Goal: Task Accomplishment & Management: Use online tool/utility

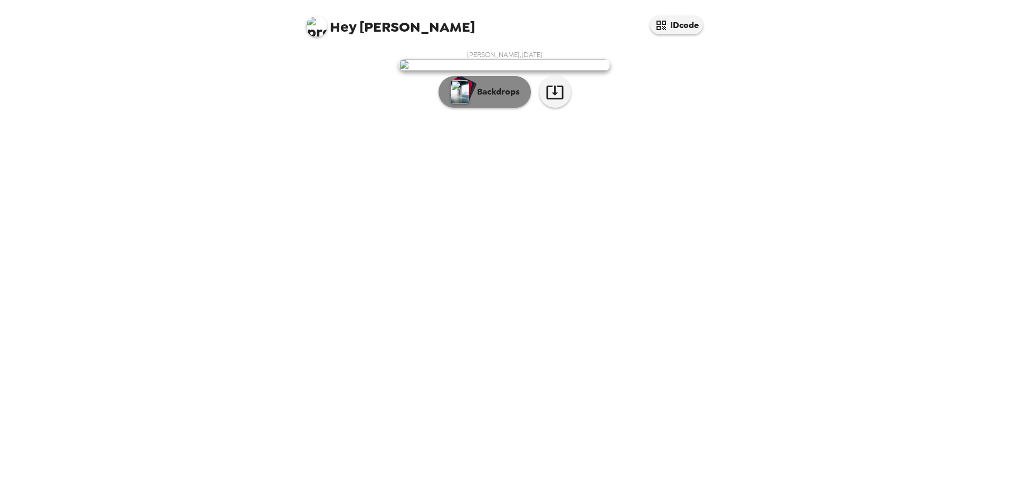
click at [460, 103] on img "button" at bounding box center [460, 91] width 18 height 23
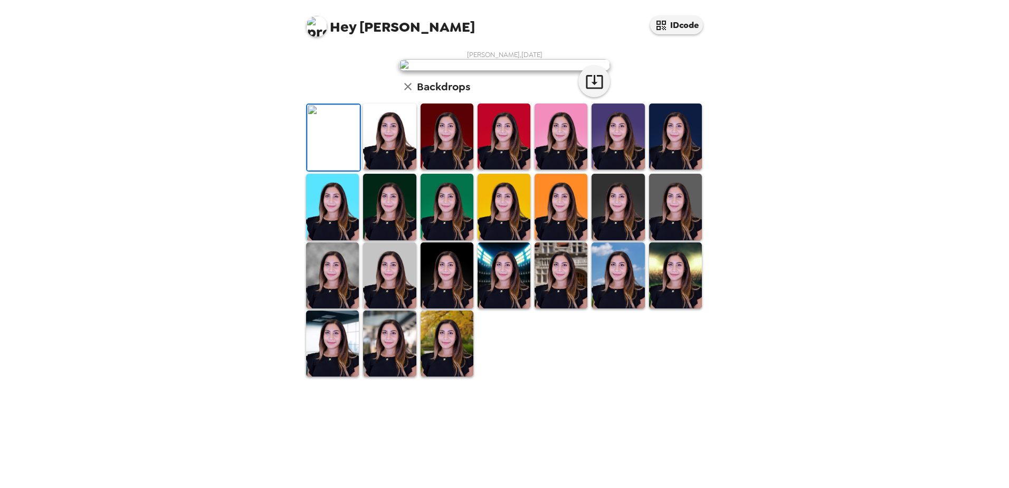
click at [391, 169] on img at bounding box center [389, 136] width 53 height 66
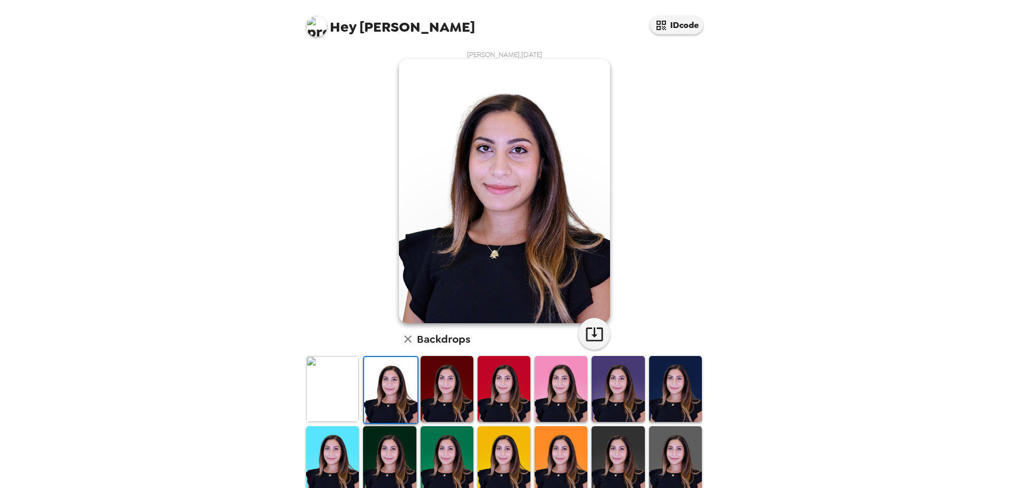
click at [329, 422] on div at bounding box center [332, 390] width 57 height 70
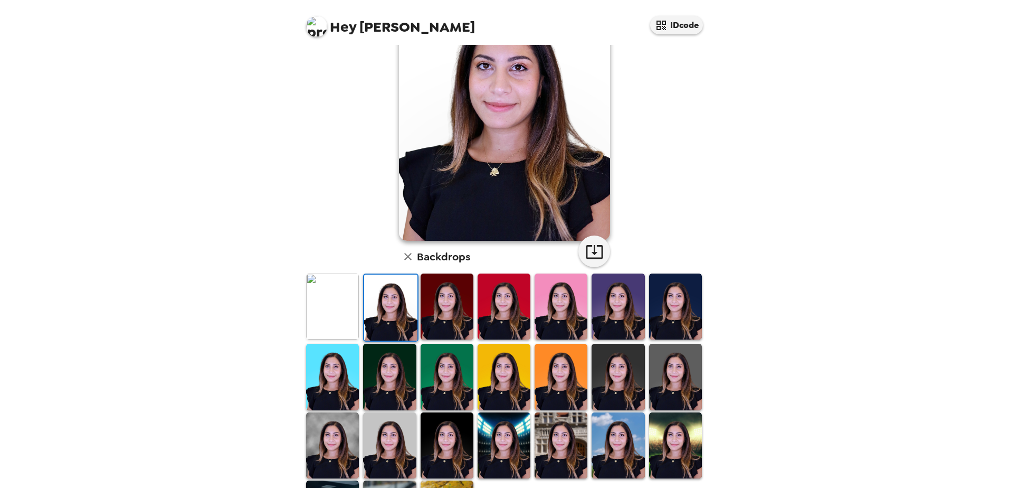
scroll to position [153, 0]
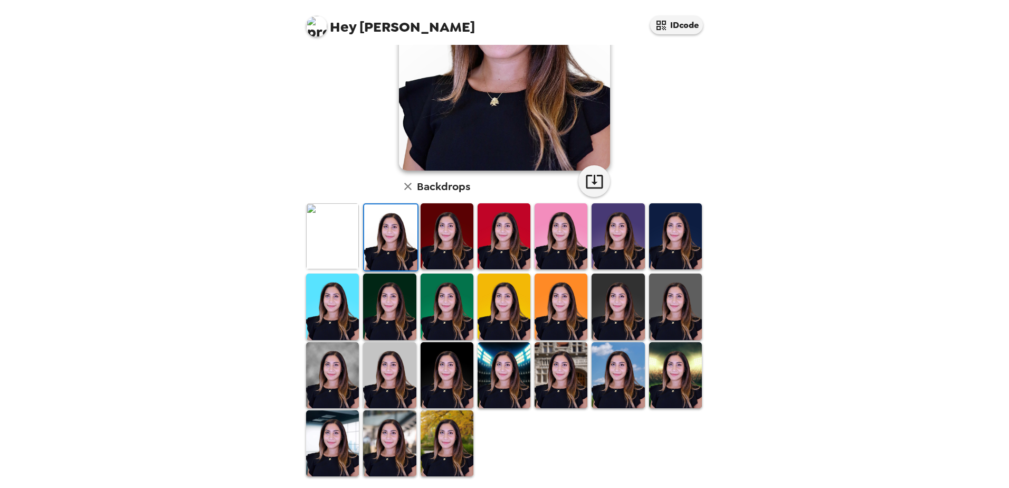
click at [452, 305] on img at bounding box center [447, 306] width 53 height 66
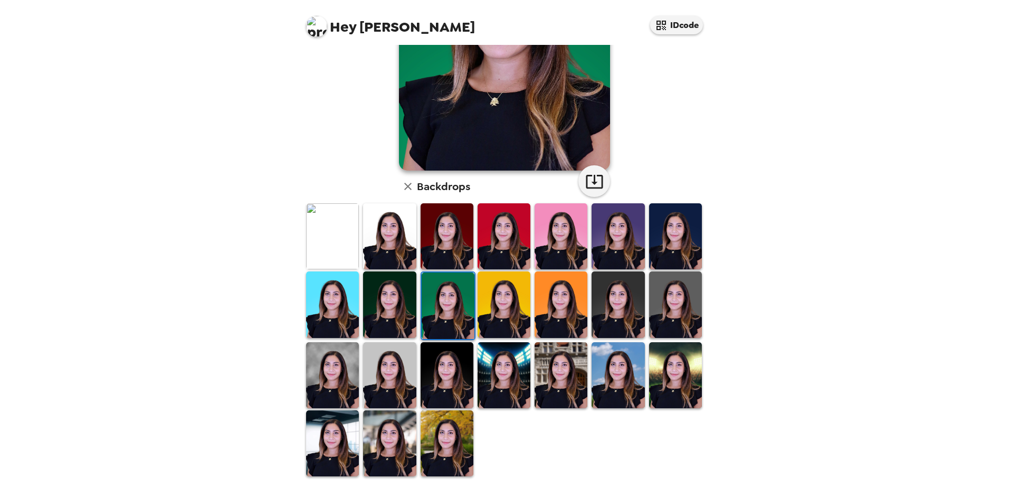
scroll to position [0, 0]
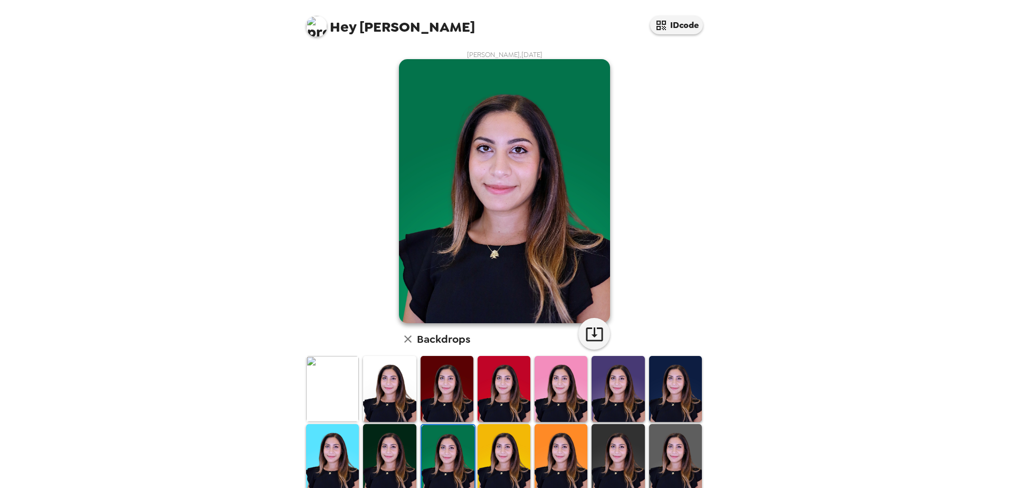
click at [499, 390] on img at bounding box center [504, 389] width 53 height 66
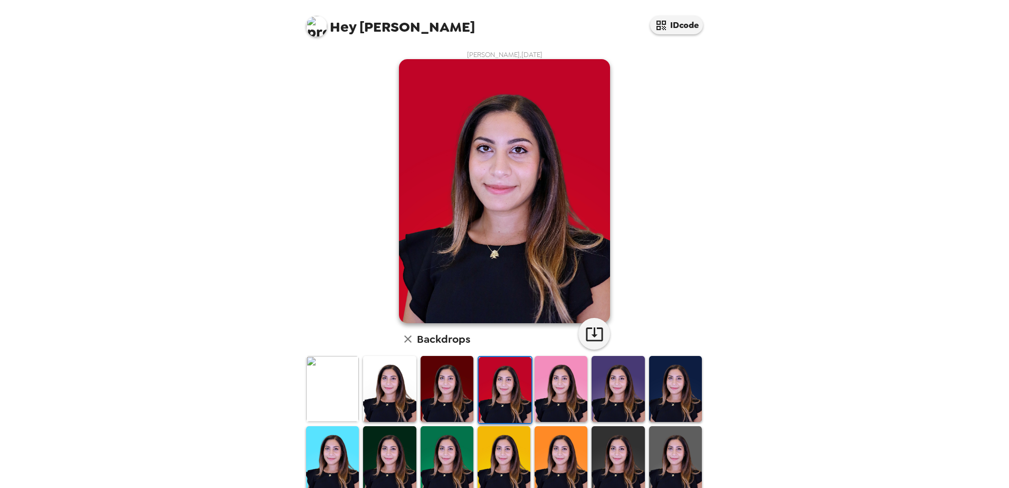
click at [566, 432] on img at bounding box center [561, 459] width 53 height 66
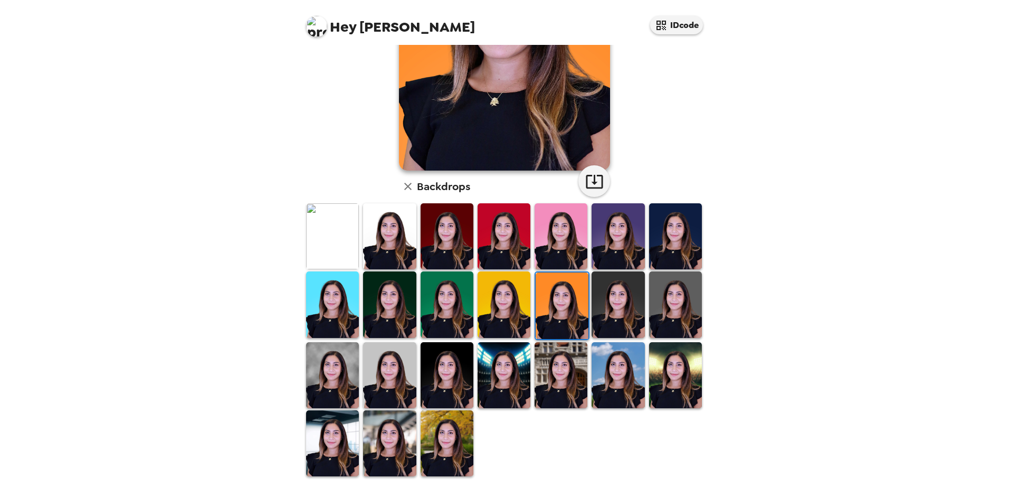
click at [438, 435] on img at bounding box center [447, 443] width 53 height 66
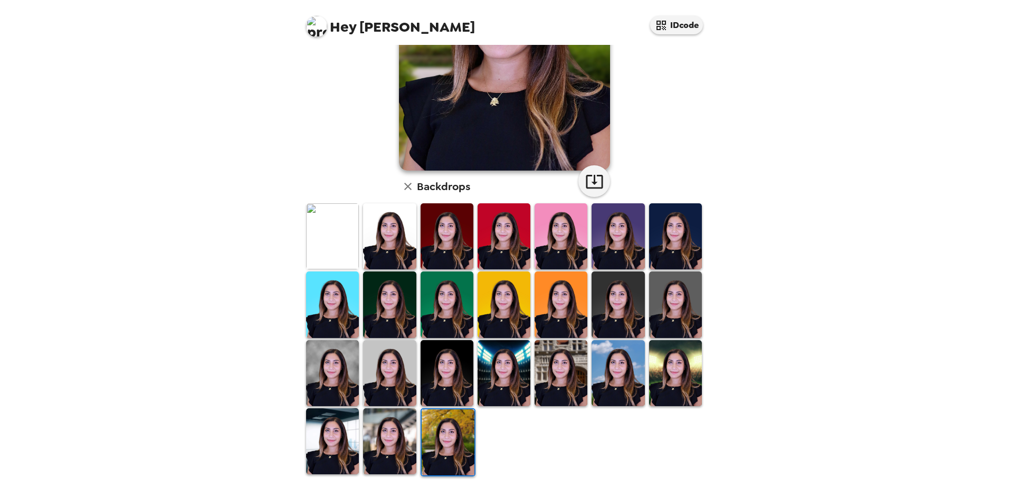
click at [391, 443] on img at bounding box center [389, 441] width 53 height 66
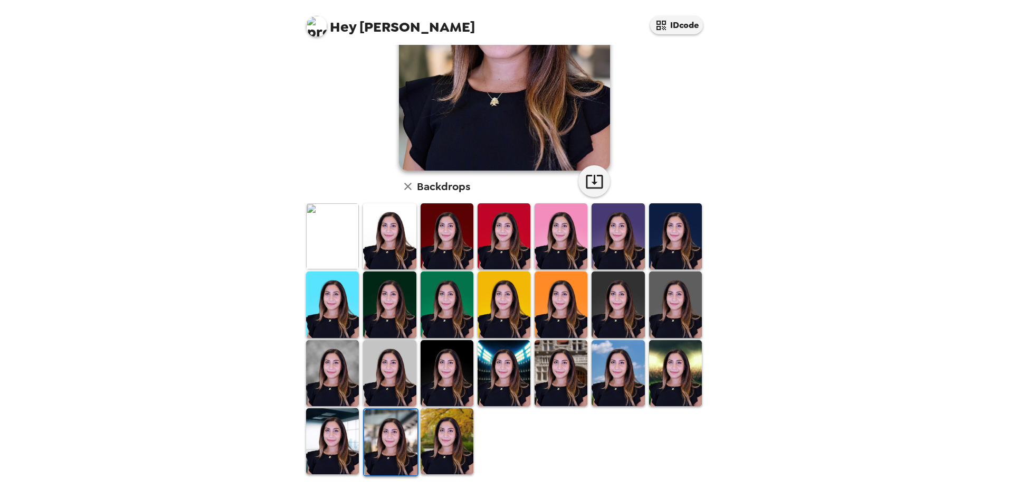
click at [346, 451] on img at bounding box center [332, 441] width 53 height 66
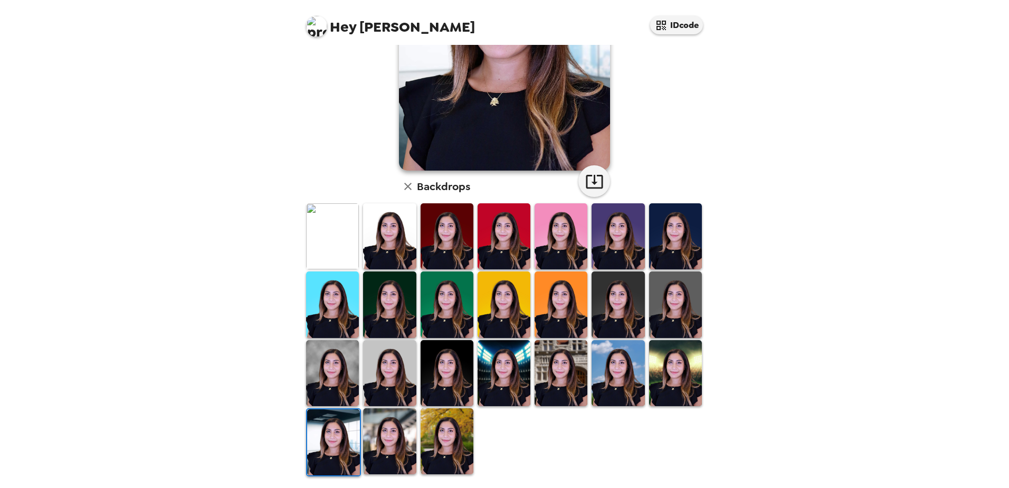
click at [379, 443] on img at bounding box center [389, 441] width 53 height 66
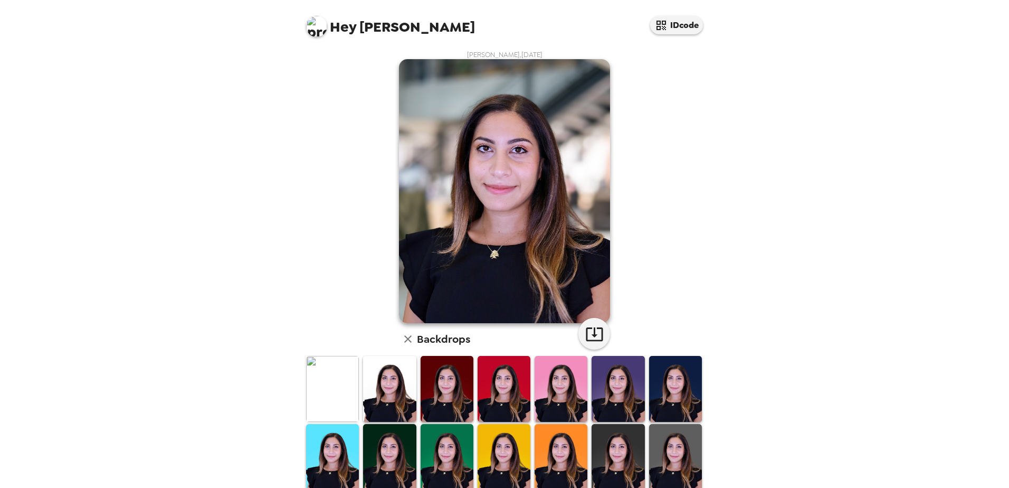
drag, startPoint x: 544, startPoint y: 172, endPoint x: 434, endPoint y: 182, distance: 110.2
click at [413, 172] on img at bounding box center [504, 191] width 211 height 264
click at [601, 331] on button "button" at bounding box center [594, 334] width 32 height 32
click at [888, 274] on div "Hey Jolie IDcode Jolie Jomaa , 08-18-2025 Backdrops" at bounding box center [504, 244] width 1009 height 488
click at [789, 151] on div "Hey Jolie IDcode Jolie Jomaa , 08-18-2025 Backdrops" at bounding box center [504, 244] width 1009 height 488
